Goal: Task Accomplishment & Management: Use online tool/utility

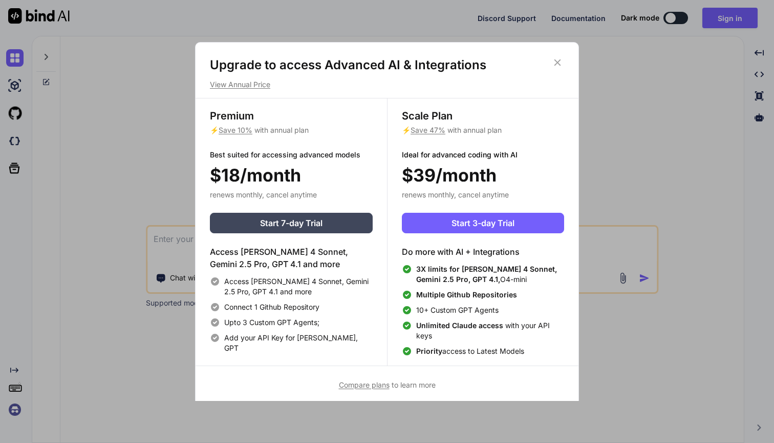
click at [393, 11] on div "Upgrade to access Advanced AI & Integrations View Annual Price Premium ⚡ Save 1…" at bounding box center [387, 221] width 774 height 443
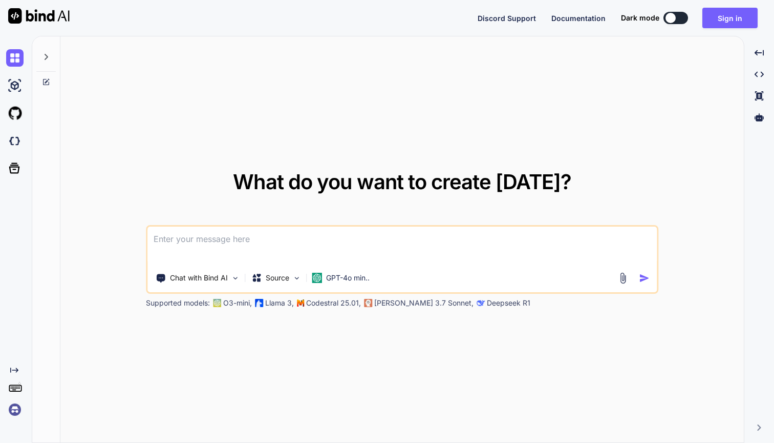
click at [685, 16] on button at bounding box center [676, 18] width 25 height 12
type textarea "x"
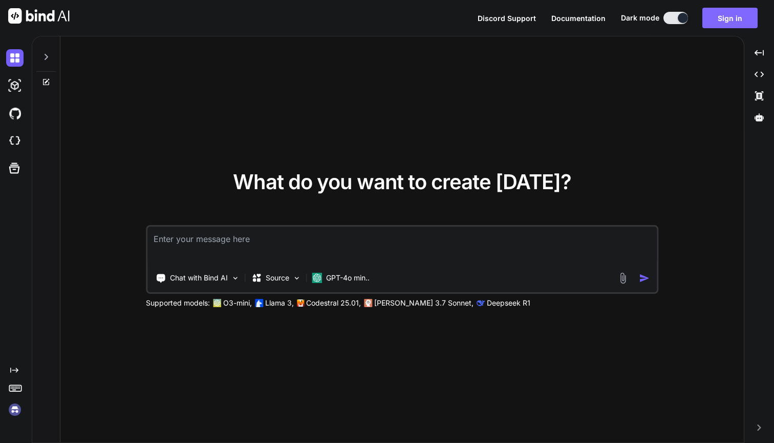
click at [729, 19] on button "Sign in" at bounding box center [730, 18] width 55 height 20
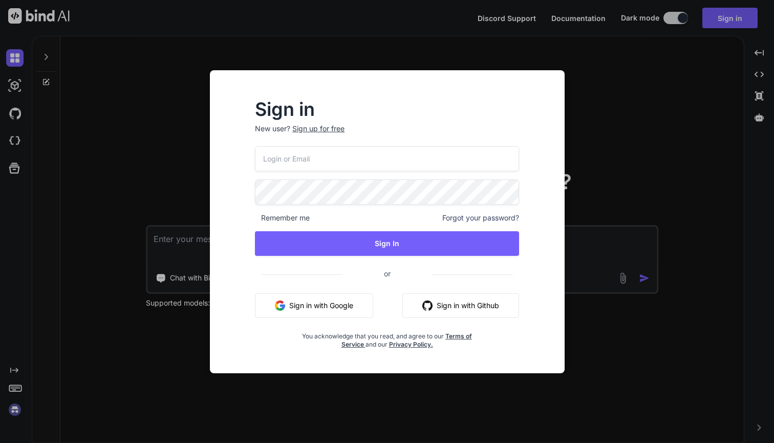
click at [313, 303] on button "Sign in with Google" at bounding box center [314, 305] width 118 height 25
type input "amansaxena757@gmail.com"
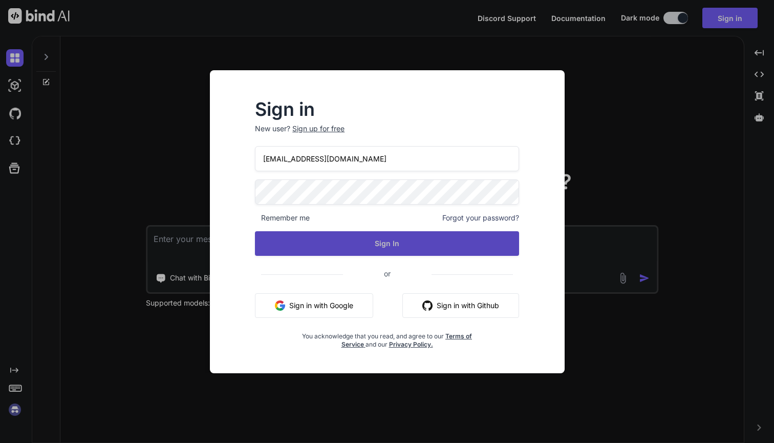
click at [408, 246] on button "Sign In" at bounding box center [387, 243] width 264 height 25
click at [357, 238] on button "Sign In" at bounding box center [387, 243] width 264 height 25
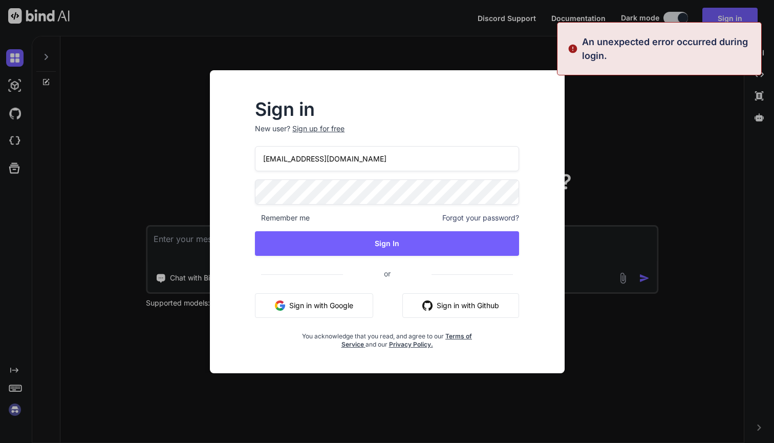
click at [634, 88] on div "Sign in New user? Sign up for free amansaxena757@gmail.com Remember me Forgot y…" at bounding box center [387, 221] width 774 height 443
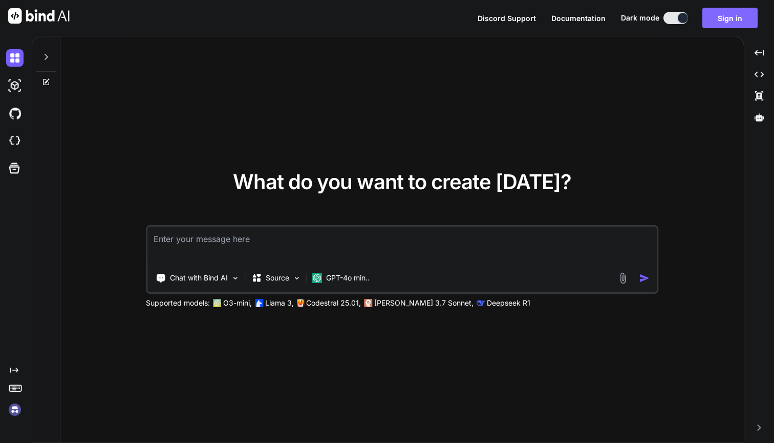
click at [718, 17] on button "Sign in" at bounding box center [730, 18] width 55 height 20
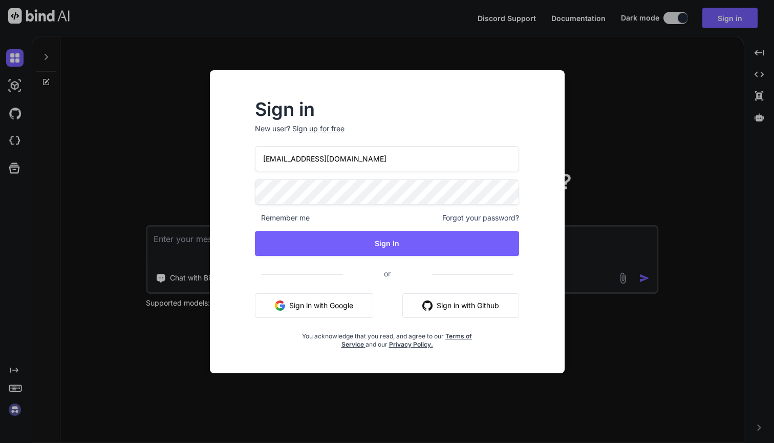
type input "amansaxena757@gmail.com"
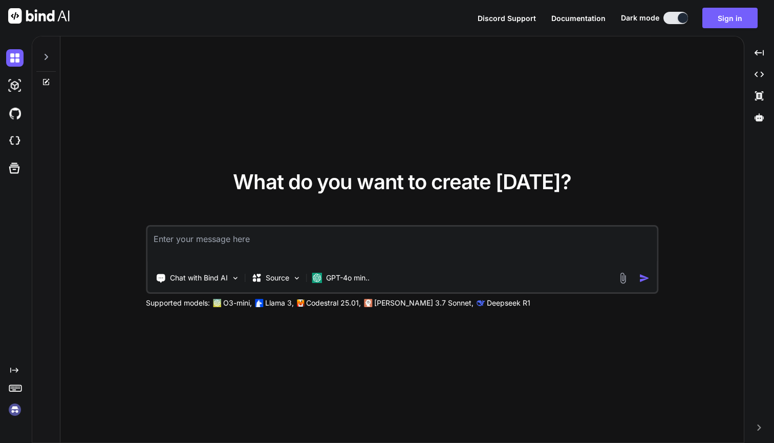
click at [335, 91] on div "What do you want to create today? Chat with Bind AI Source GPT-4o min.. Support…" at bounding box center [402, 239] width 684 height 407
type textarea "amansaxena757@gmail.com"
click at [739, 10] on button "Sign in" at bounding box center [730, 18] width 55 height 20
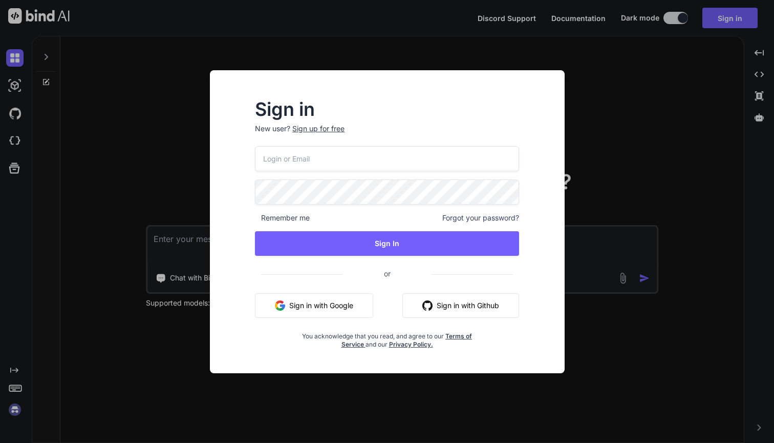
click at [339, 143] on p "New user? Sign up for free" at bounding box center [387, 134] width 264 height 23
type input "amansaxena757@gmail.com"
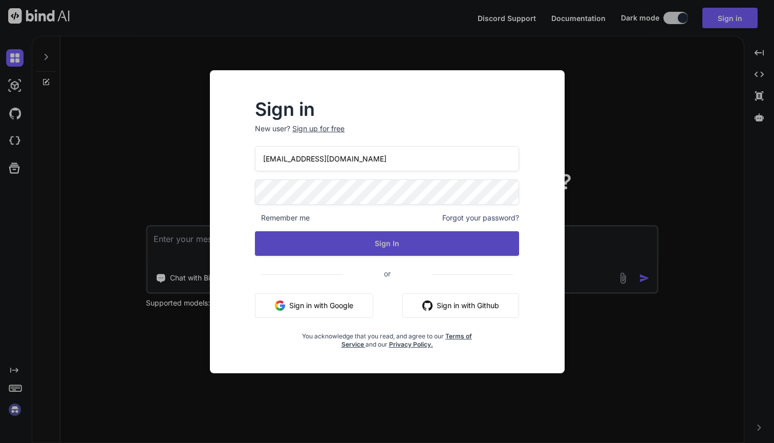
click at [350, 245] on button "Sign In" at bounding box center [387, 243] width 264 height 25
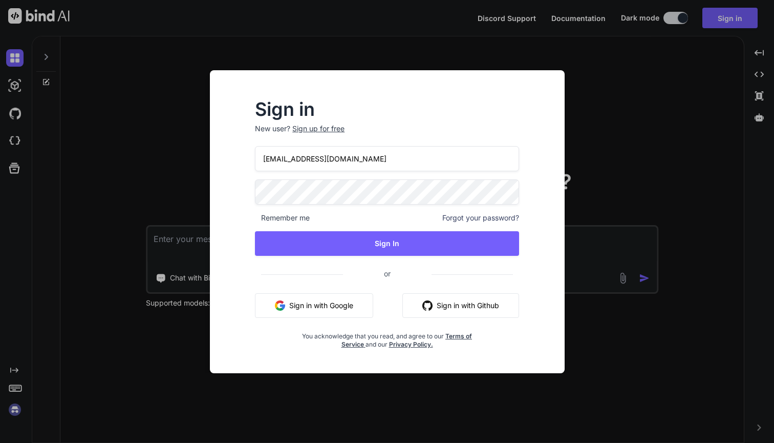
click at [296, 306] on button "Sign in with Google" at bounding box center [314, 305] width 118 height 25
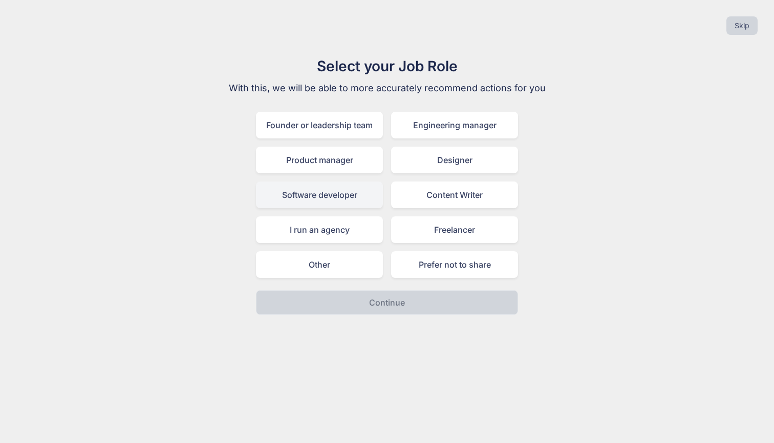
click at [347, 200] on div "Software developer" at bounding box center [319, 194] width 127 height 27
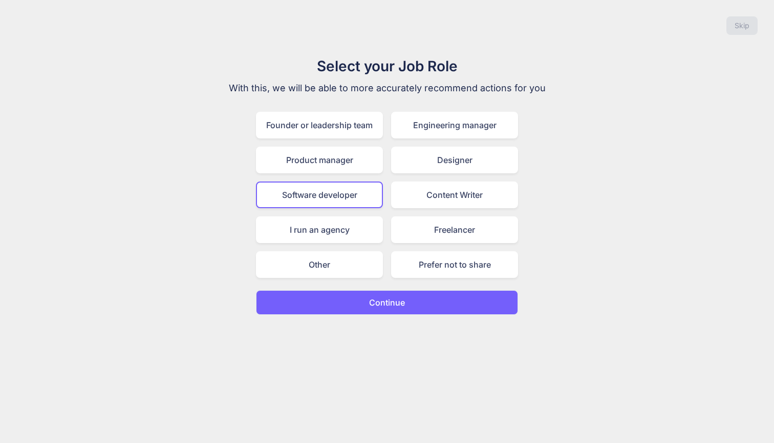
click at [442, 306] on button "Continue" at bounding box center [387, 302] width 262 height 25
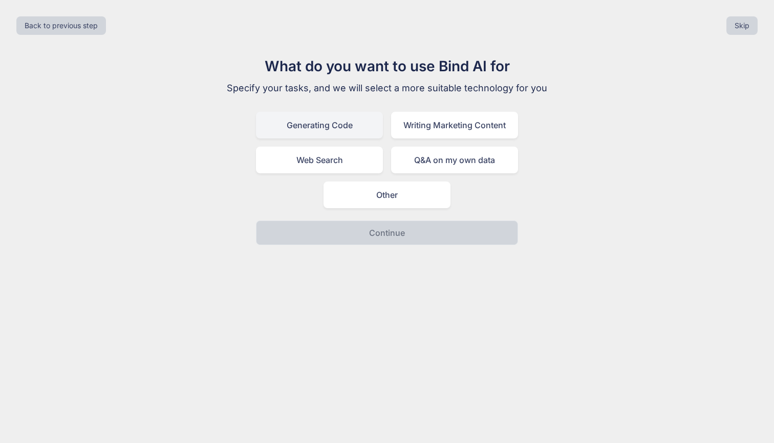
click at [334, 126] on div "Generating Code" at bounding box center [319, 125] width 127 height 27
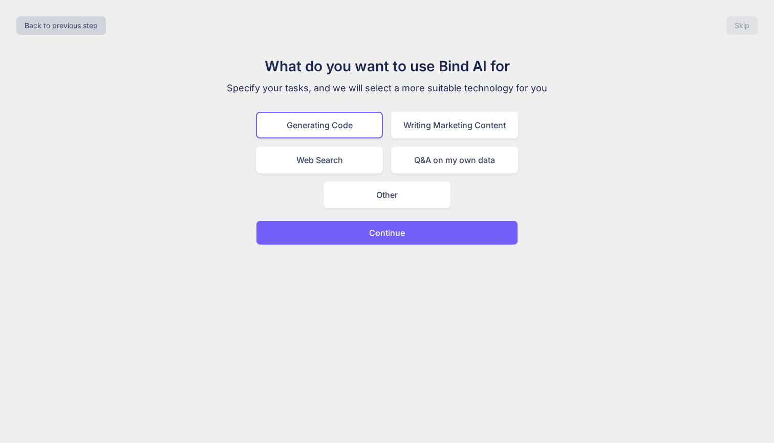
click at [432, 231] on button "Continue" at bounding box center [387, 232] width 262 height 25
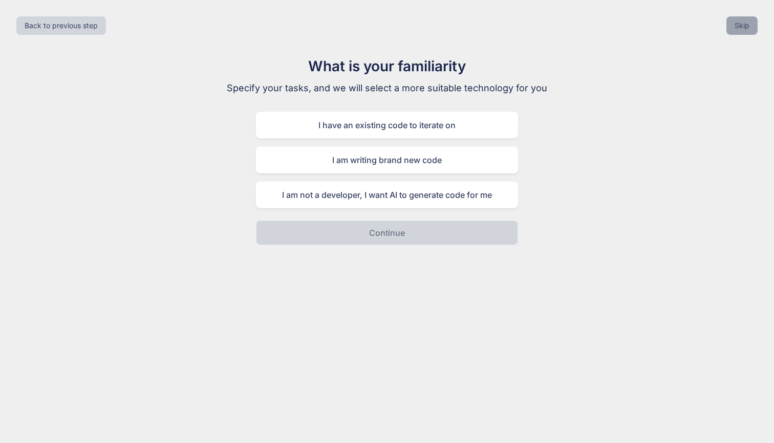
click at [746, 24] on button "Skip" at bounding box center [742, 25] width 31 height 18
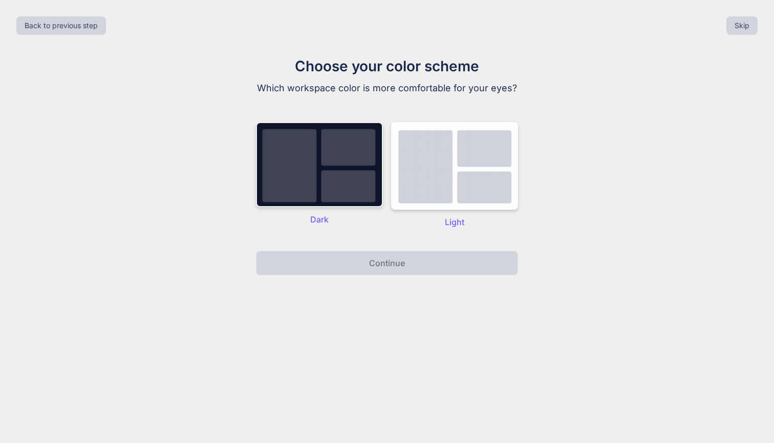
click at [334, 158] on img at bounding box center [319, 164] width 127 height 85
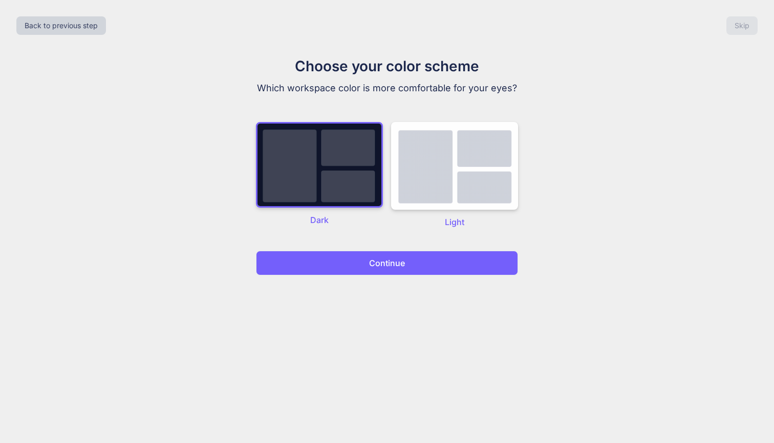
click at [388, 301] on div "Back to previous step Skip Choose your color scheme Which workspace color is mo…" at bounding box center [387, 221] width 774 height 443
click at [391, 262] on p "Continue" at bounding box center [387, 263] width 36 height 12
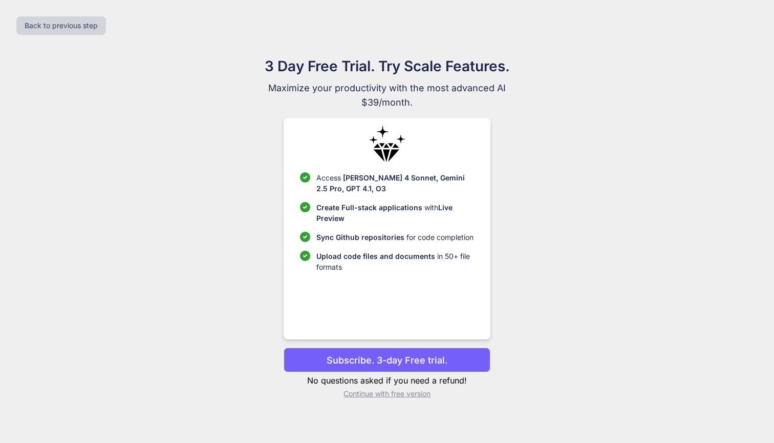
click at [408, 394] on p "Continue with free version" at bounding box center [387, 393] width 206 height 10
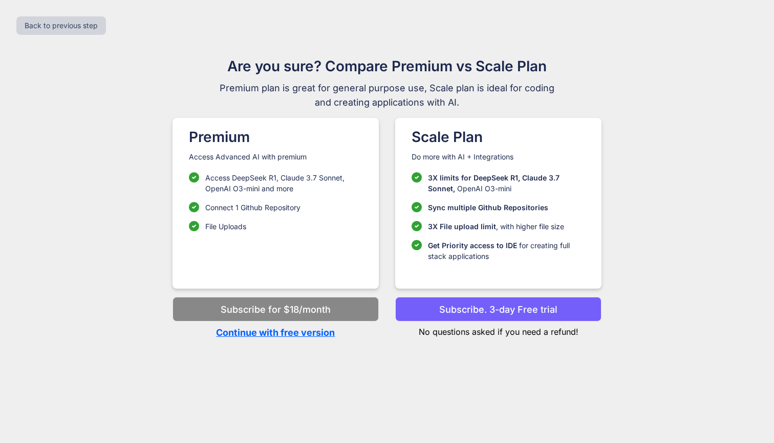
click at [275, 330] on p "Continue with free version" at bounding box center [276, 332] width 206 height 14
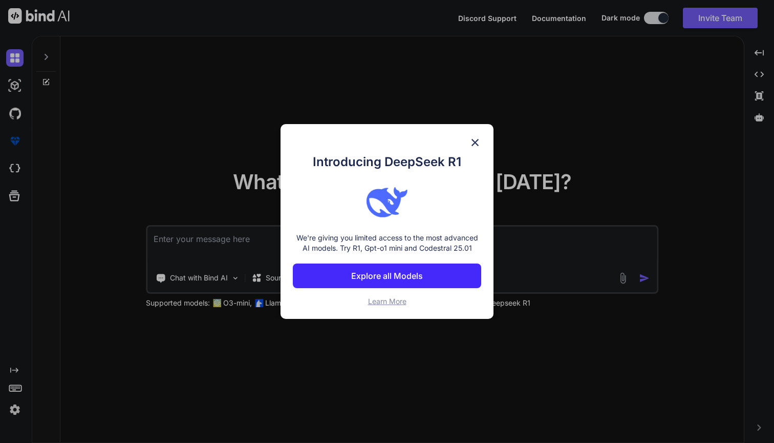
click at [432, 273] on button "Explore all Models" at bounding box center [387, 275] width 188 height 25
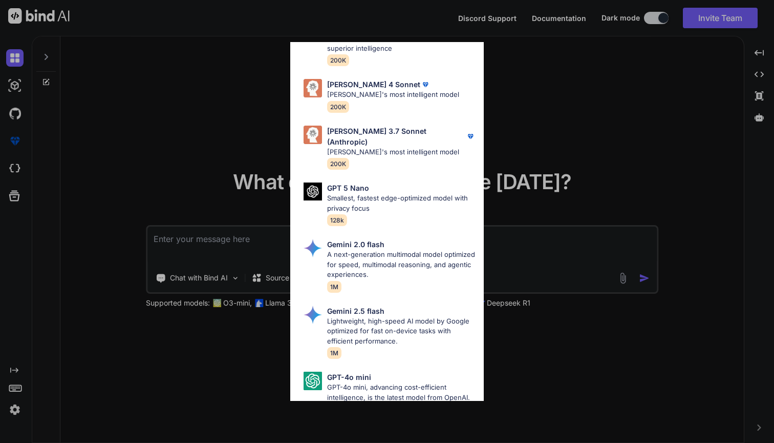
scroll to position [568, 0]
click at [568, 115] on div "All GPT 5 Mini Smaller, fast variant balancing speed and capability for light t…" at bounding box center [387, 221] width 774 height 443
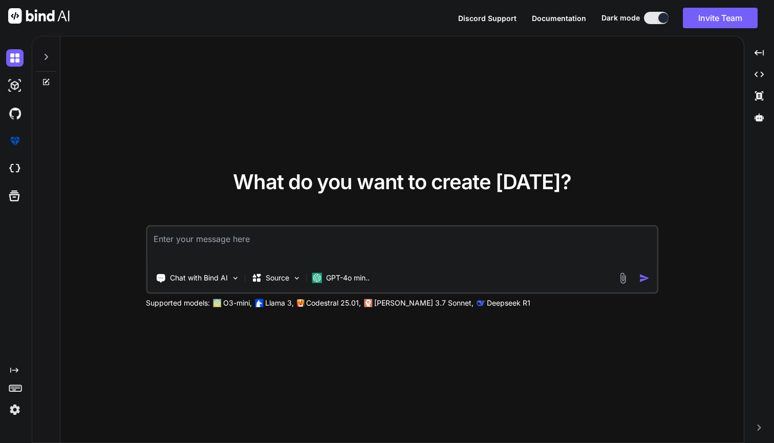
click at [15, 406] on img at bounding box center [14, 409] width 17 height 17
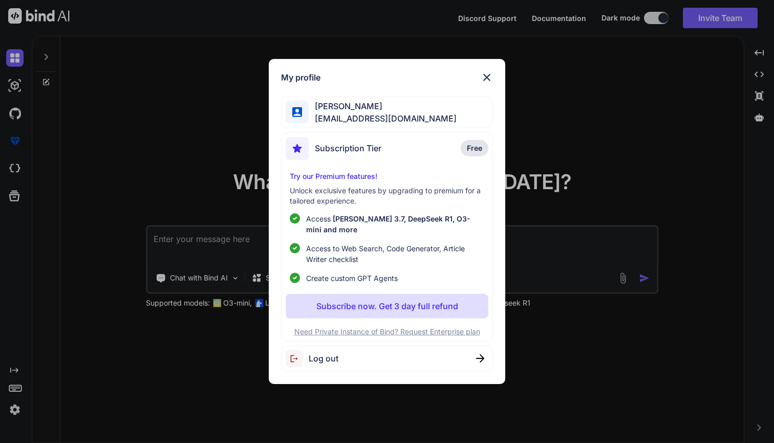
click at [411, 112] on span "Amandeep Saxena" at bounding box center [383, 106] width 148 height 12
click at [299, 111] on div at bounding box center [297, 111] width 23 height 23
click at [492, 83] on img at bounding box center [487, 77] width 12 height 12
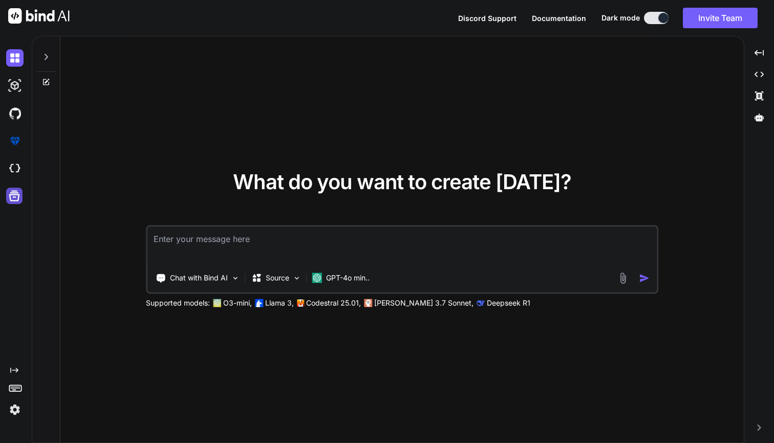
click at [13, 198] on icon at bounding box center [14, 195] width 14 height 14
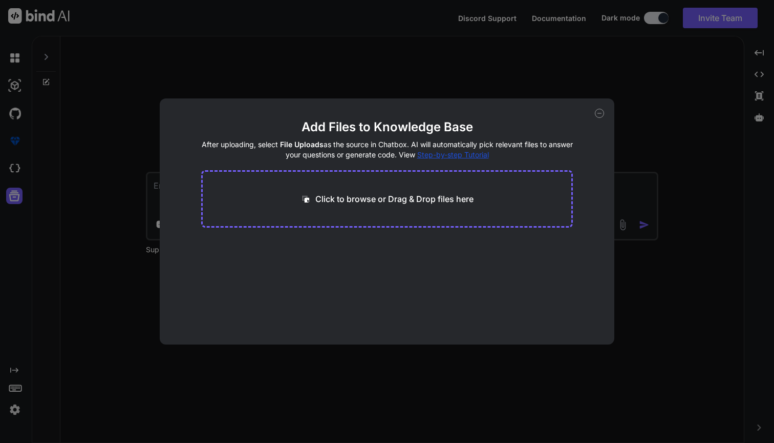
click at [599, 109] on icon at bounding box center [599, 113] width 9 height 9
type textarea "x"
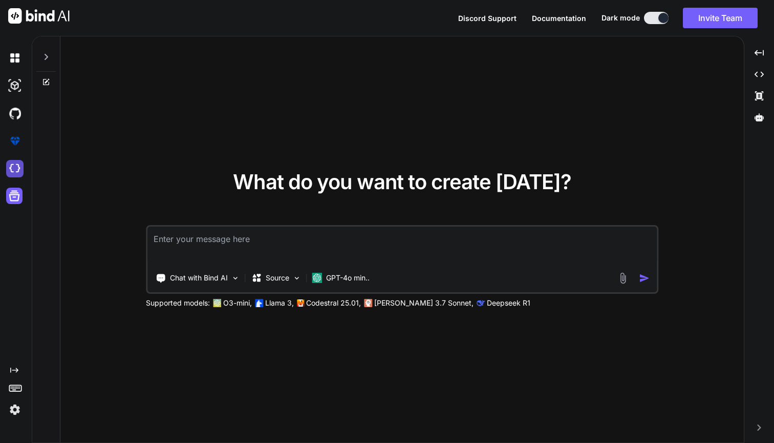
click at [19, 167] on img at bounding box center [14, 168] width 17 height 17
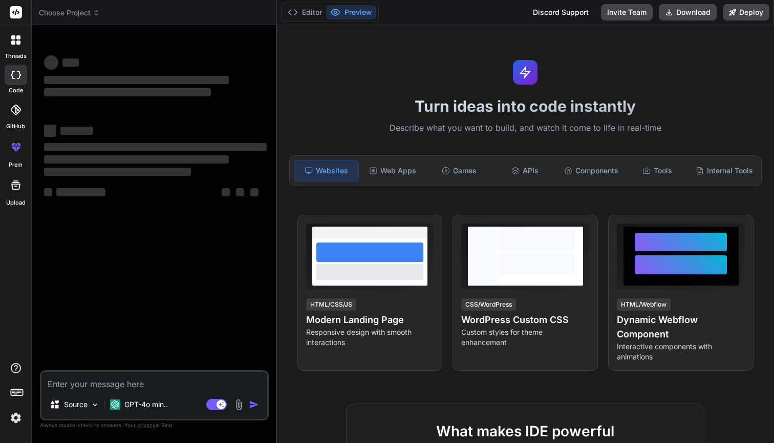
type textarea "x"
